Goal: Find contact information: Find contact information

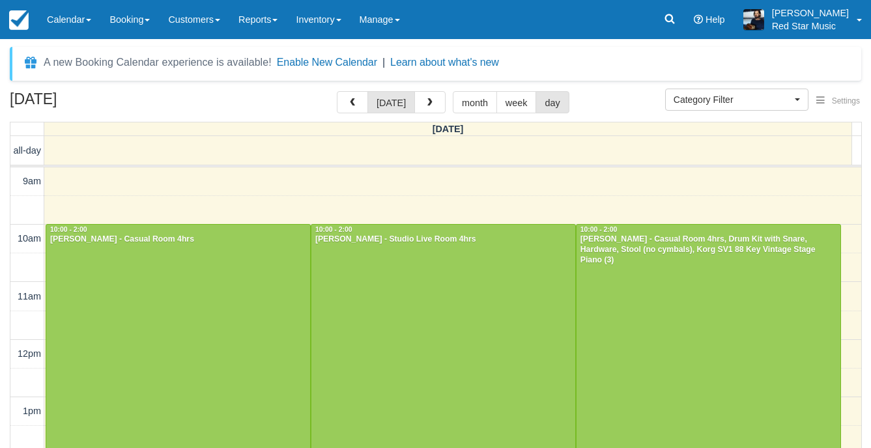
select select
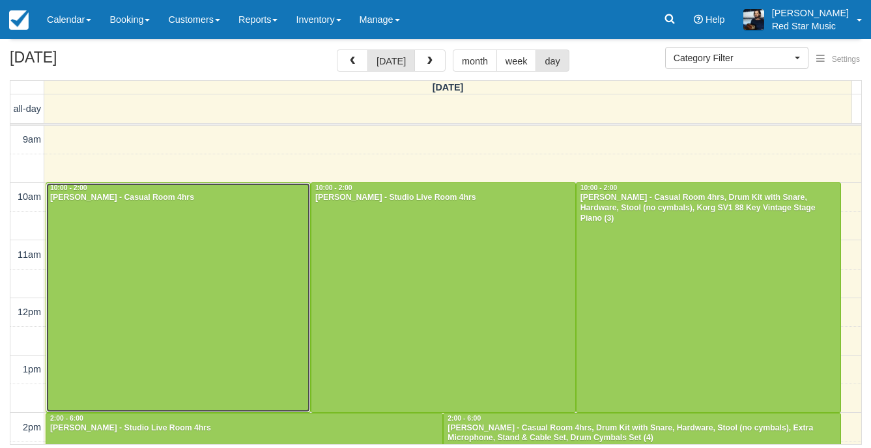
click at [197, 307] on div at bounding box center [178, 297] width 264 height 229
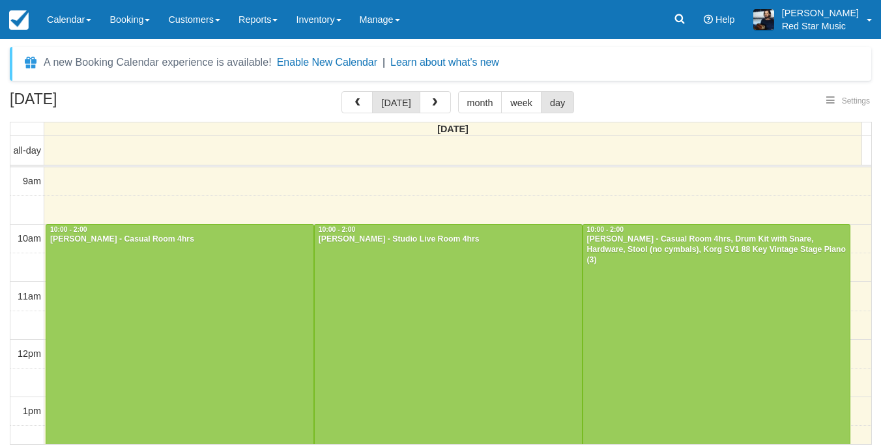
select select
click at [134, 299] on div at bounding box center [179, 339] width 267 height 229
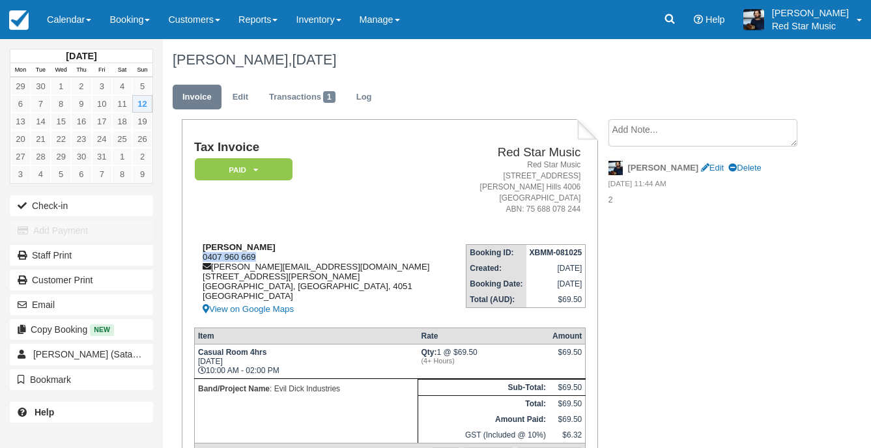
drag, startPoint x: 257, startPoint y: 256, endPoint x: 196, endPoint y: 257, distance: 61.2
click at [196, 257] on div "Chris Ramaut 0407 960 669 chris.ramaut@gmail.com 3/15 Foster St Newmarket, Quee…" at bounding box center [323, 279] width 259 height 75
copy div "0407 960 669"
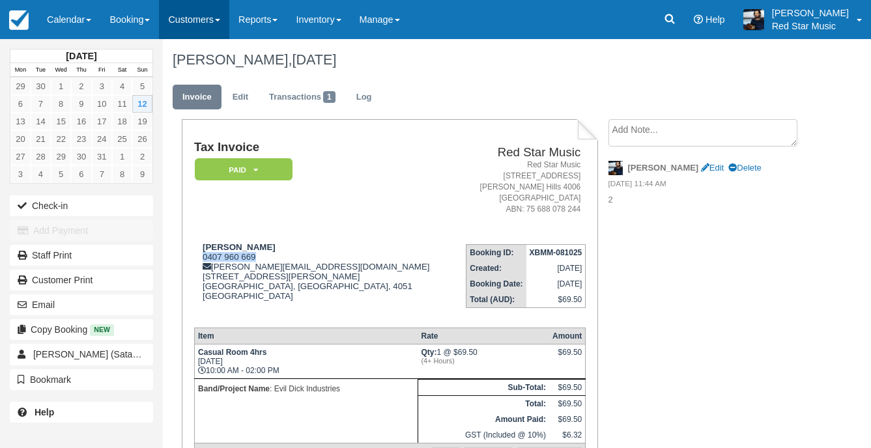
copy div "0407 960 669"
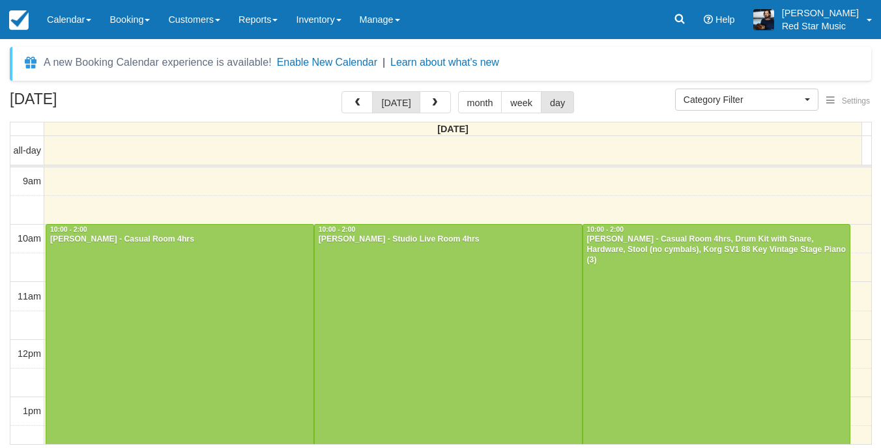
select select
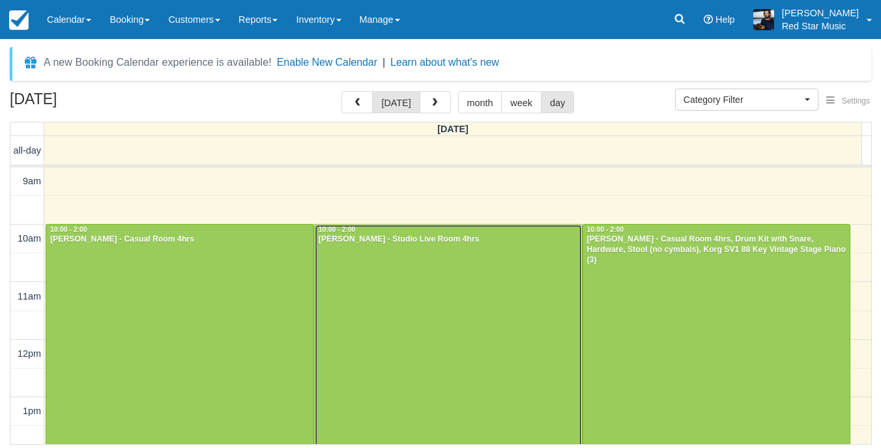
click at [425, 250] on div at bounding box center [448, 339] width 267 height 229
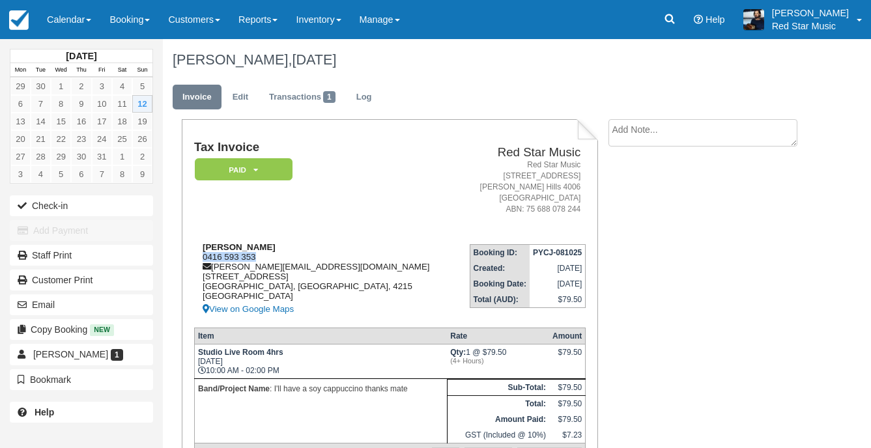
drag, startPoint x: 257, startPoint y: 256, endPoint x: 205, endPoint y: 259, distance: 52.2
click at [205, 259] on div "James Alford 0416 593 353 james-alford@outlook.com 26/77 Brighton Parade, River…" at bounding box center [325, 279] width 262 height 75
copy div "0416 593 353"
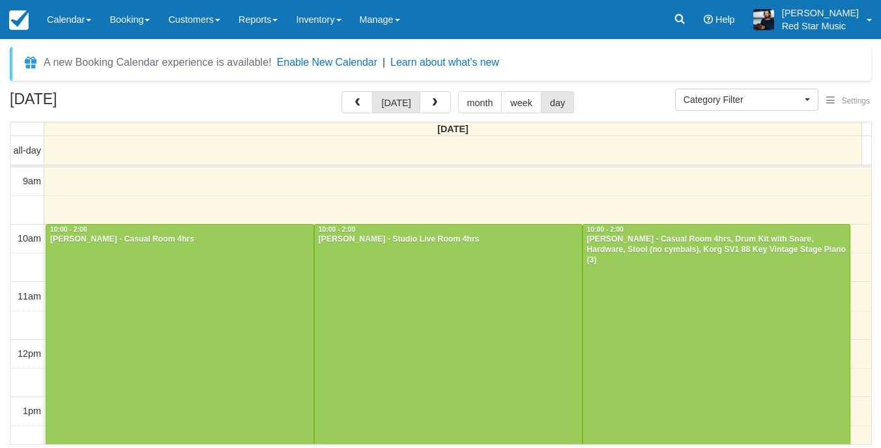
select select
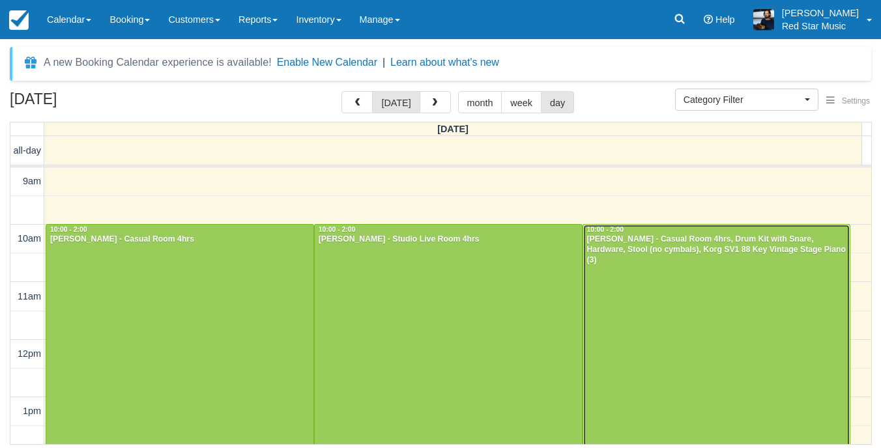
click at [679, 324] on div at bounding box center [716, 339] width 267 height 229
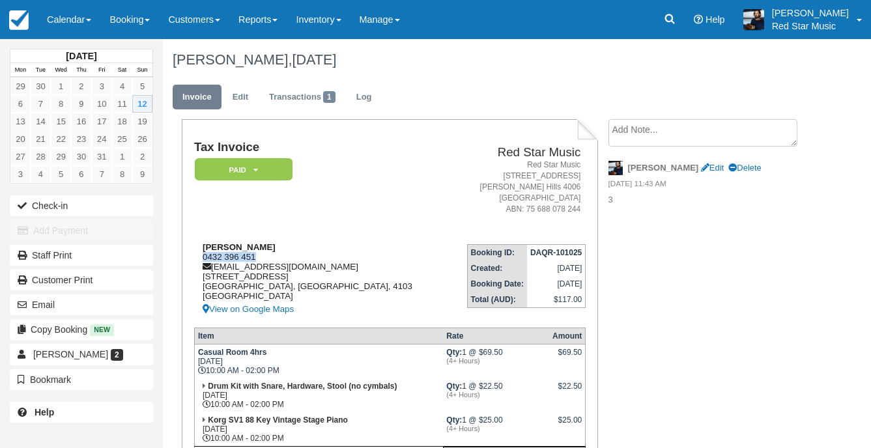
drag, startPoint x: 274, startPoint y: 256, endPoint x: 203, endPoint y: 258, distance: 71.0
click at [203, 258] on div "[PERSON_NAME] 0432 396 451 [EMAIL_ADDRESS][DOMAIN_NAME] [STREET_ADDRESS] View o…" at bounding box center [320, 279] width 253 height 75
copy div "0432 396 451"
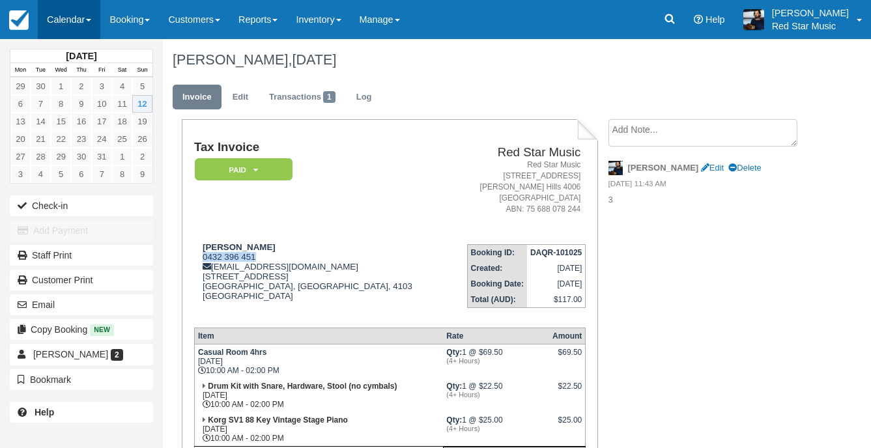
click at [80, 25] on link "Calendar" at bounding box center [69, 19] width 63 height 39
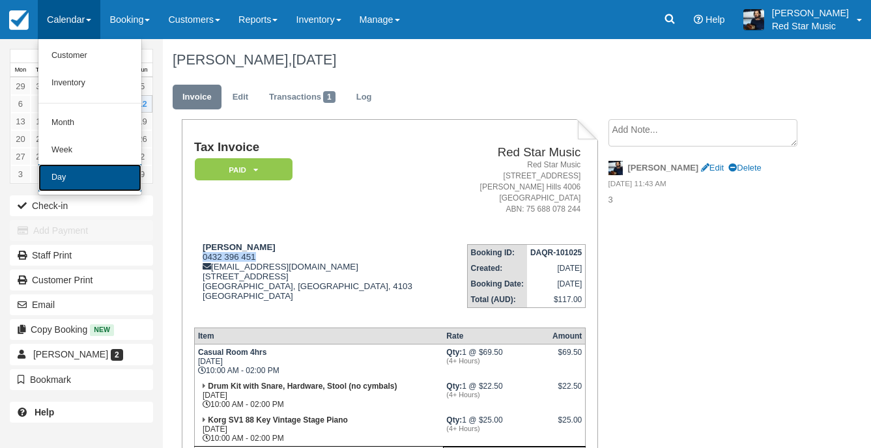
click at [96, 182] on link "Day" at bounding box center [89, 177] width 103 height 27
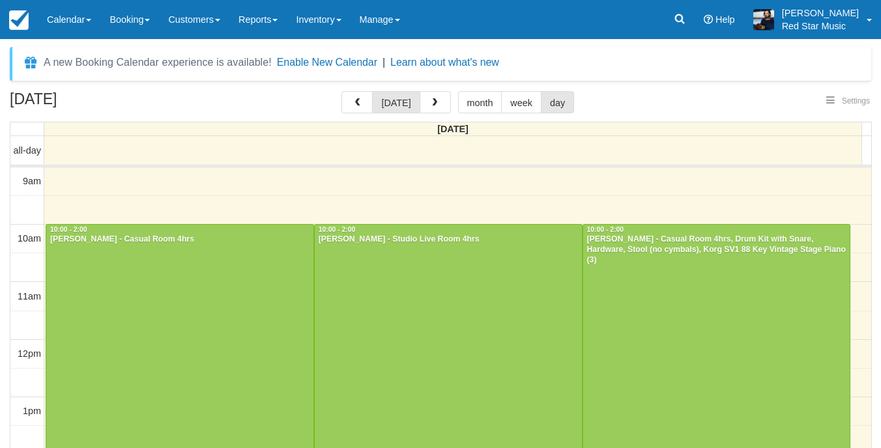
select select
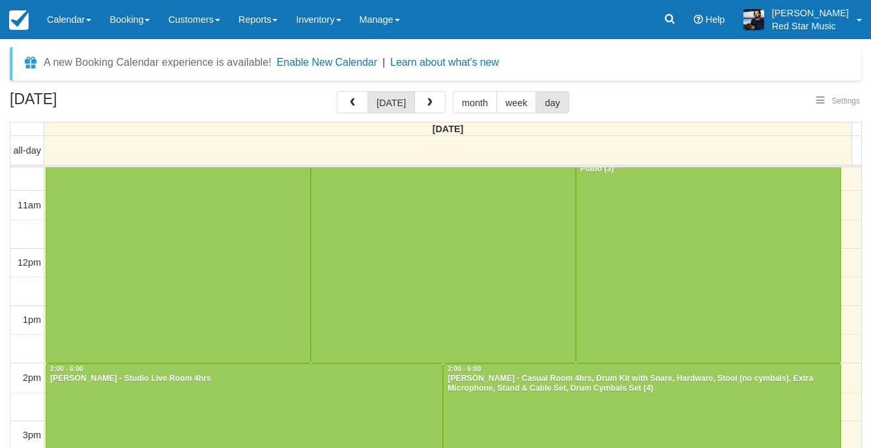
scroll to position [195, 0]
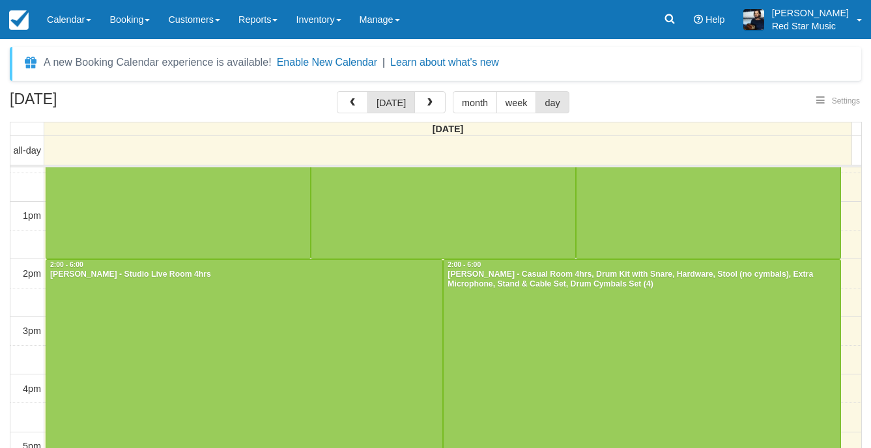
select select
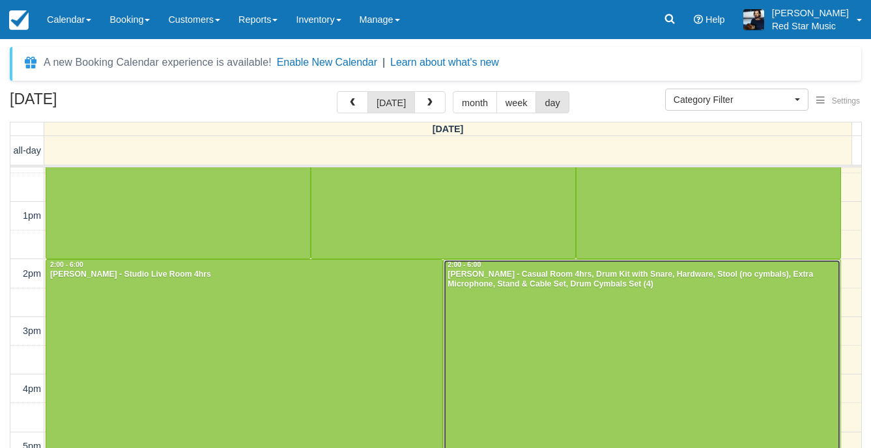
click at [548, 322] on div at bounding box center [642, 374] width 396 height 229
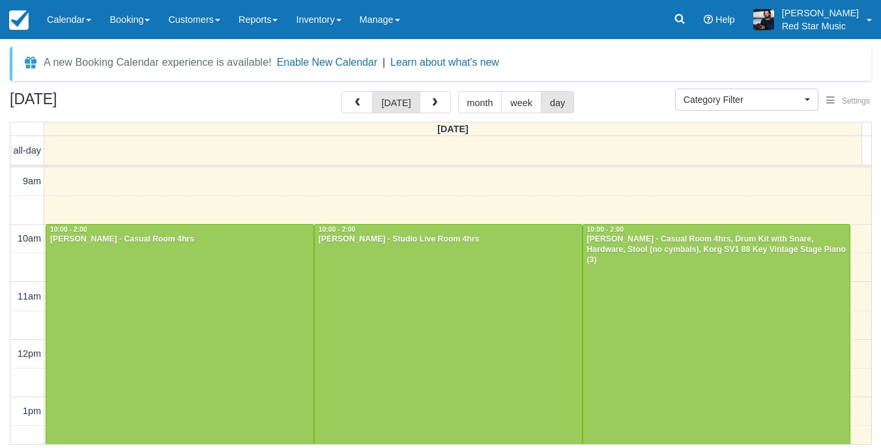
select select
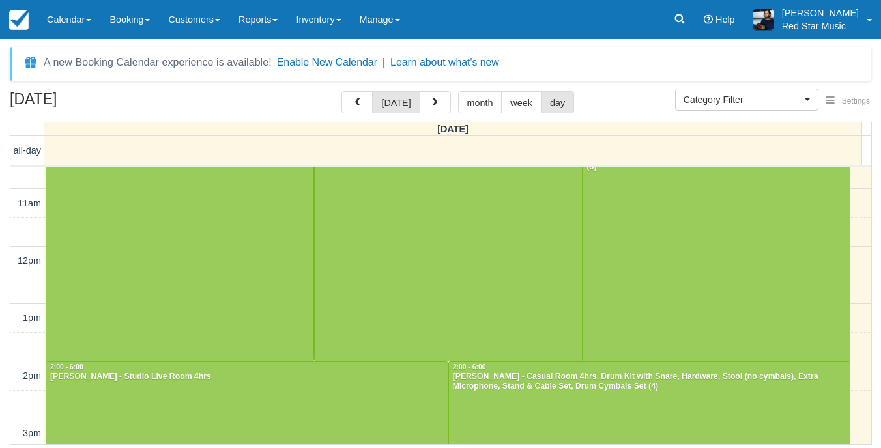
scroll to position [261, 0]
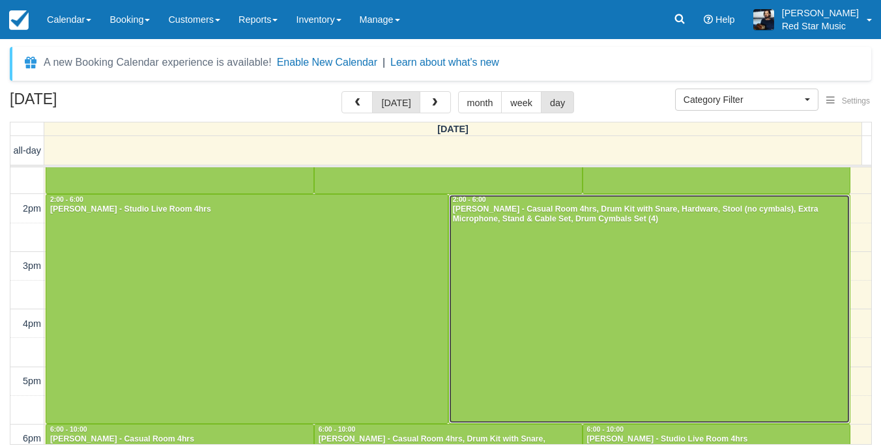
click at [541, 290] on div at bounding box center [649, 309] width 401 height 229
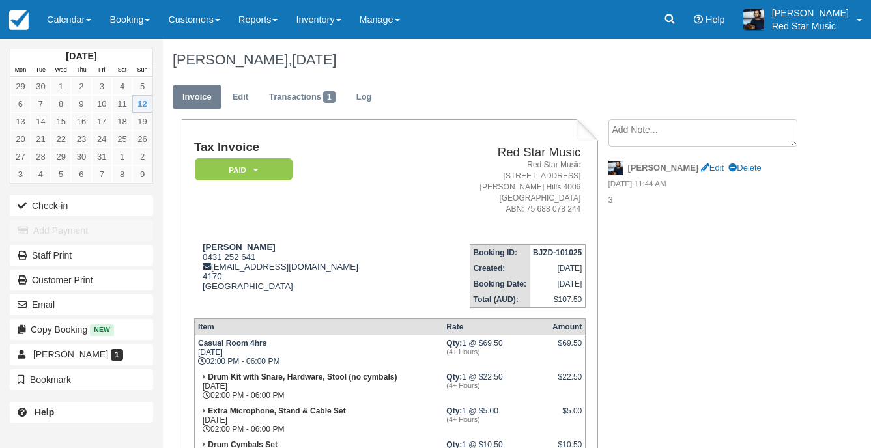
click at [672, 161] on div "Dylan Edit Delete" at bounding box center [707, 168] width 198 height 20
click at [701, 164] on link "Edit" at bounding box center [712, 168] width 23 height 10
type textarea "3"
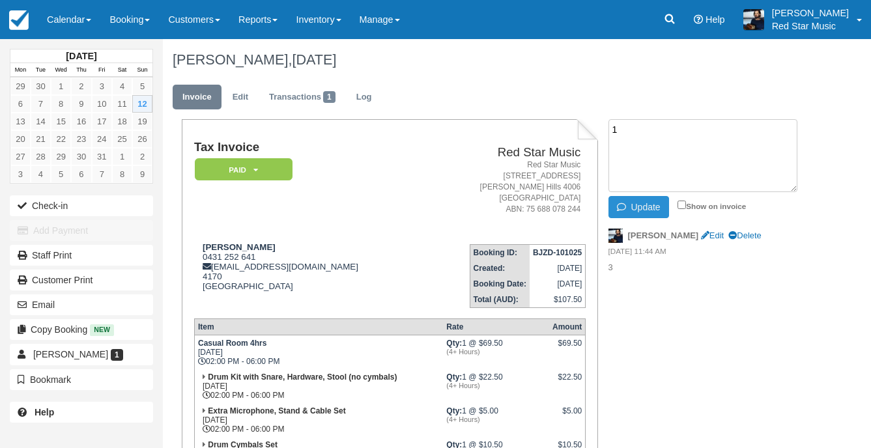
type textarea "1"
click at [628, 205] on icon "button" at bounding box center [624, 207] width 14 height 9
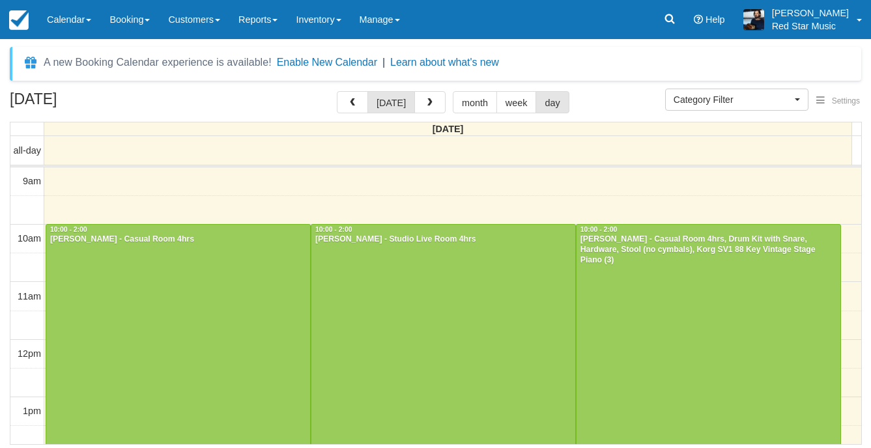
select select
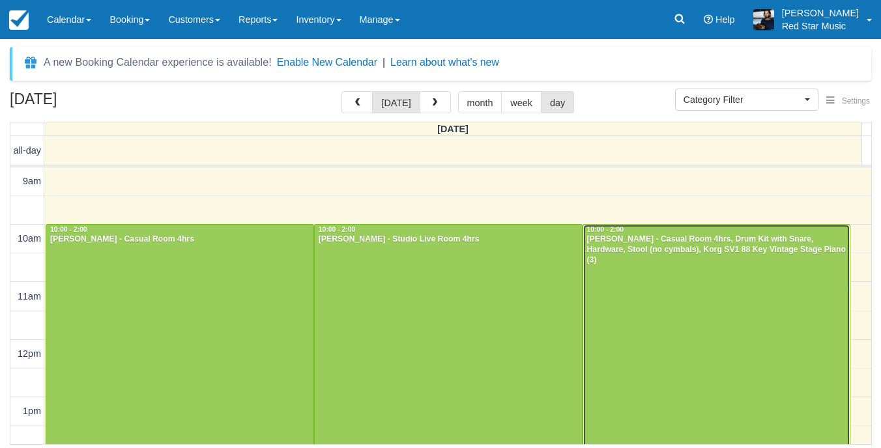
click at [788, 335] on div at bounding box center [716, 339] width 267 height 229
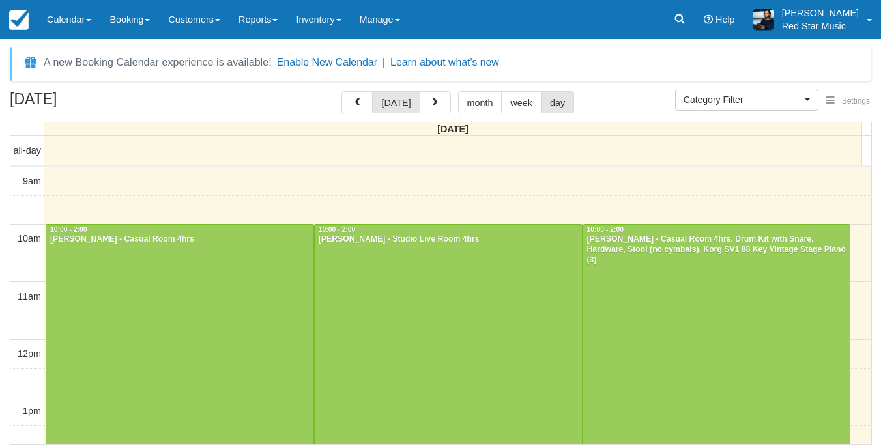
select select
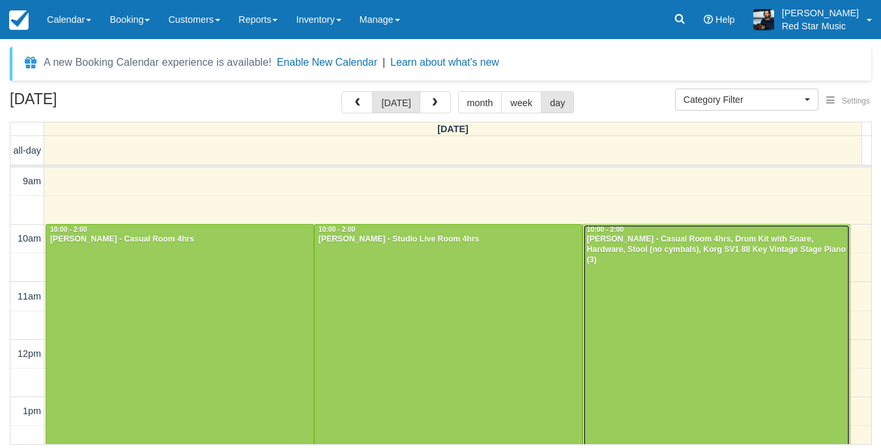
click at [686, 304] on div at bounding box center [716, 339] width 267 height 229
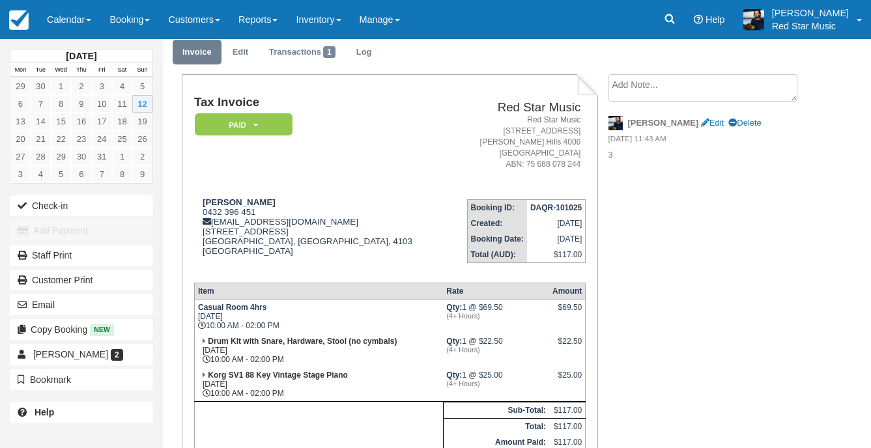
scroll to position [130, 0]
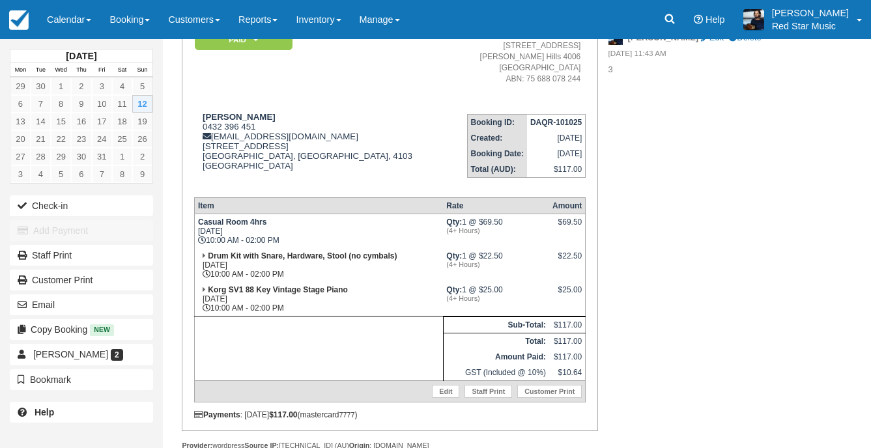
drag, startPoint x: 78, startPoint y: 18, endPoint x: 94, endPoint y: 57, distance: 43.2
click at [78, 18] on link "Calendar" at bounding box center [69, 19] width 63 height 39
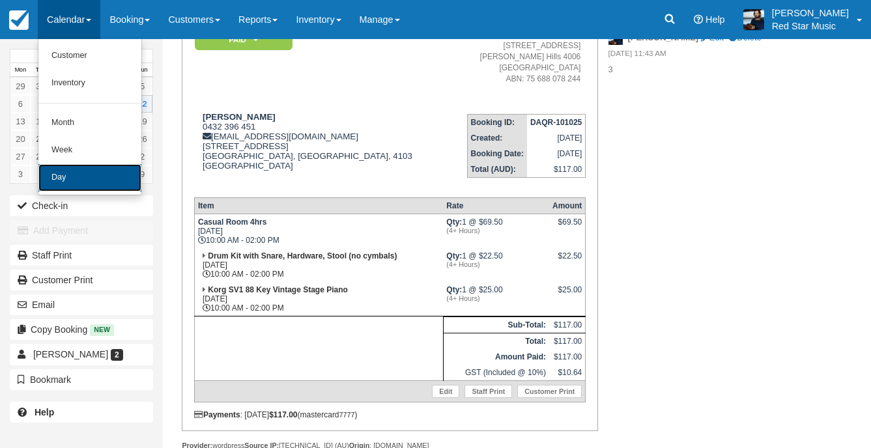
click at [85, 167] on link "Day" at bounding box center [89, 177] width 103 height 27
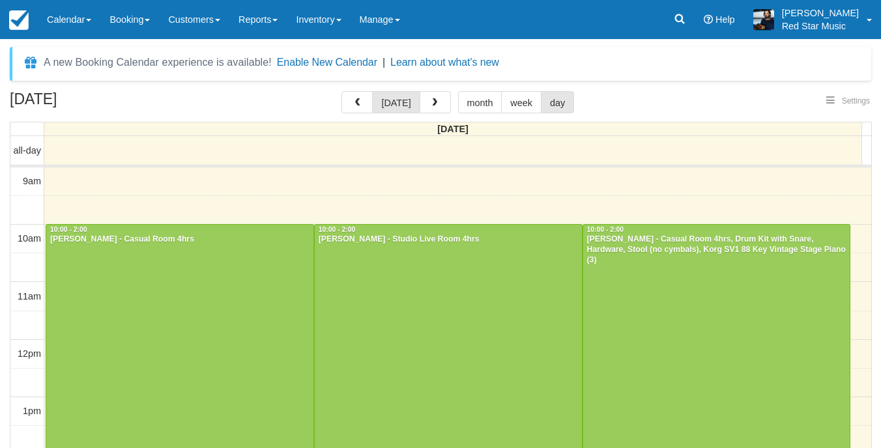
select select
